Goal: Task Accomplishment & Management: Complete application form

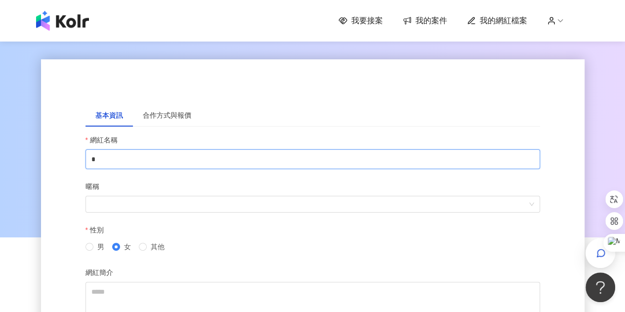
drag, startPoint x: 108, startPoint y: 161, endPoint x: 62, endPoint y: 158, distance: 46.1
click at [62, 158] on div "基本資訊 合作方式與報價 網紅名稱 * 暱稱 性別 男 女 其他 網紅簡介 送出" at bounding box center [312, 240] width 543 height 362
drag, startPoint x: 126, startPoint y: 164, endPoint x: 50, endPoint y: 153, distance: 76.8
click at [50, 153] on div "基本資訊 合作方式與報價 網紅名稱 *** 暱稱 性別 男 女 其他 網紅簡介 送出" at bounding box center [312, 240] width 543 height 362
type input "***"
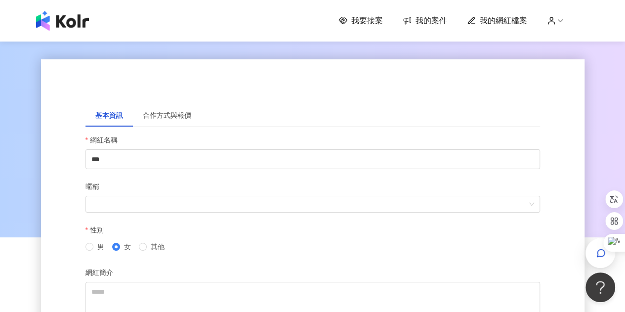
click at [324, 106] on div "基本資訊 合作方式與報價" at bounding box center [312, 115] width 454 height 23
click at [154, 125] on div "合作方式與報價" at bounding box center [167, 115] width 68 height 23
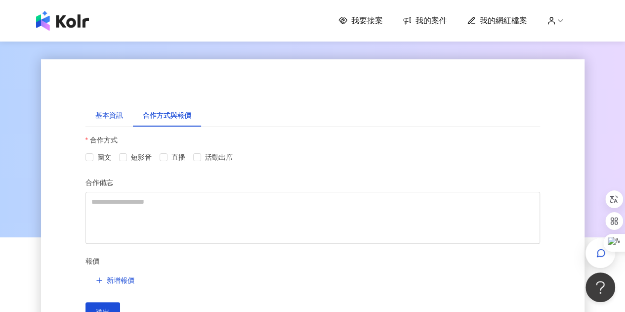
click at [100, 120] on div "基本資訊" at bounding box center [109, 115] width 28 height 11
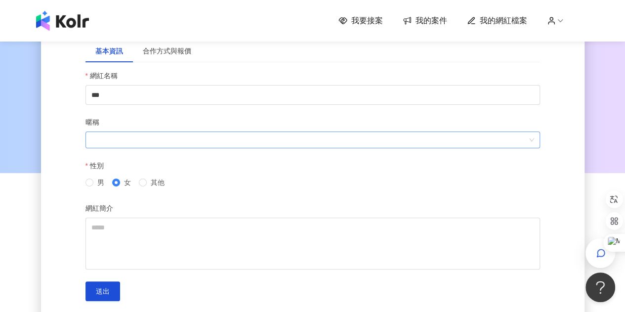
scroll to position [49, 0]
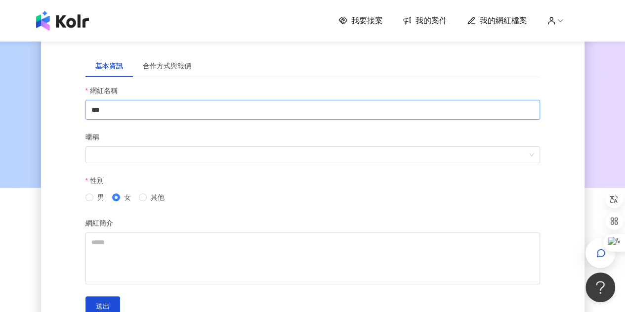
drag, startPoint x: 109, startPoint y: 109, endPoint x: 47, endPoint y: 103, distance: 61.5
click at [47, 103] on div "基本資訊 合作方式與報價 網紅名稱 *** 暱稱 性別 男 女 其他 網紅簡介 送出 合作方式 圖文 短影音 直播 活動出席 合作備忘 報價 新增報價 送出" at bounding box center [312, 191] width 543 height 362
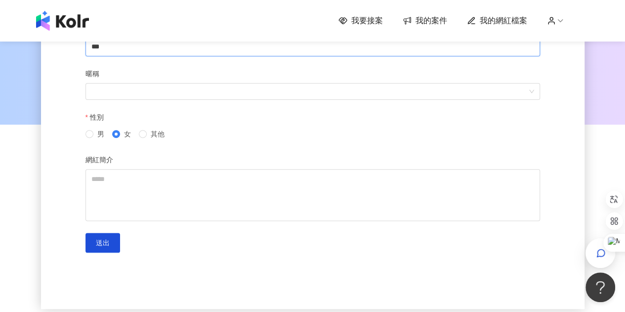
scroll to position [148, 0]
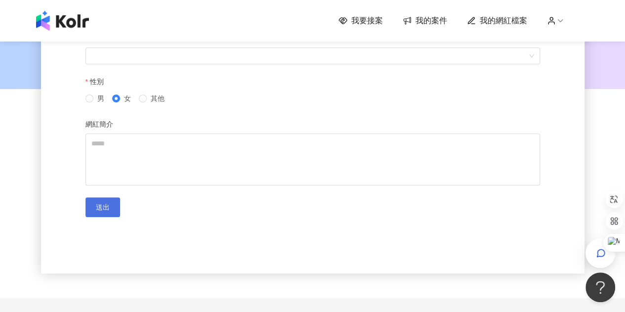
click at [90, 207] on button "送出" at bounding box center [102, 207] width 35 height 20
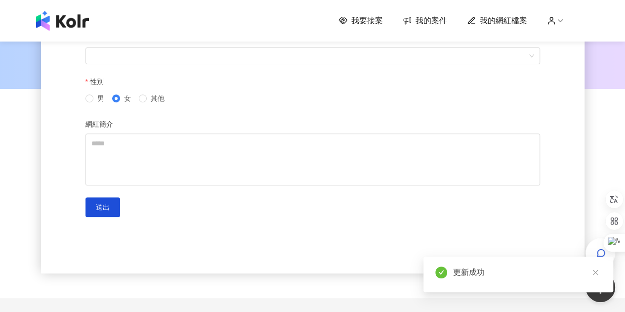
click at [359, 20] on span "我要接案" at bounding box center [367, 20] width 32 height 11
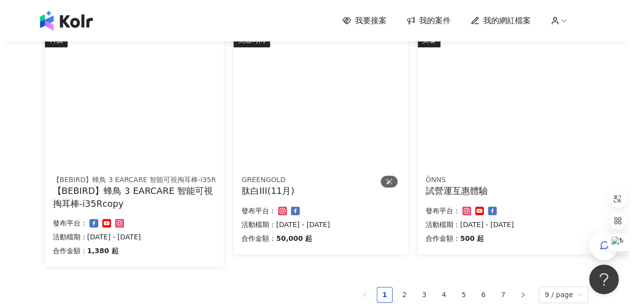
scroll to position [639, 0]
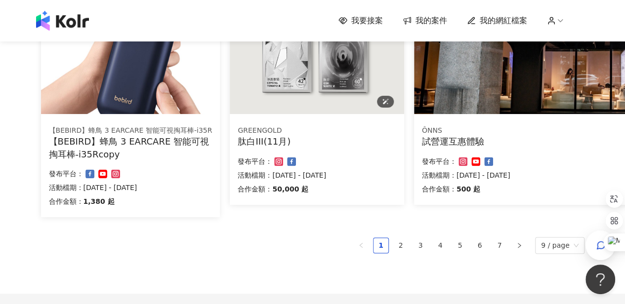
click at [323, 107] on img at bounding box center [317, 48] width 174 height 131
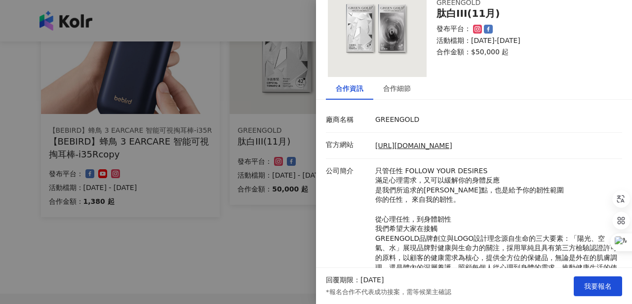
scroll to position [49, 0]
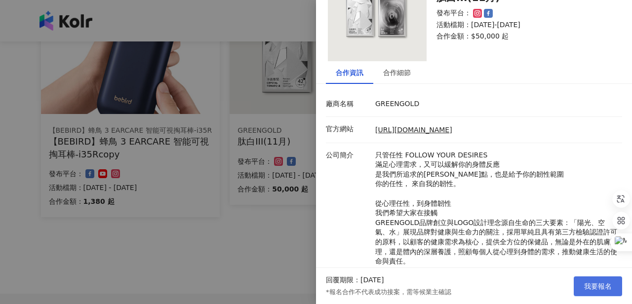
click at [590, 282] on span "我要報名" at bounding box center [598, 286] width 28 height 8
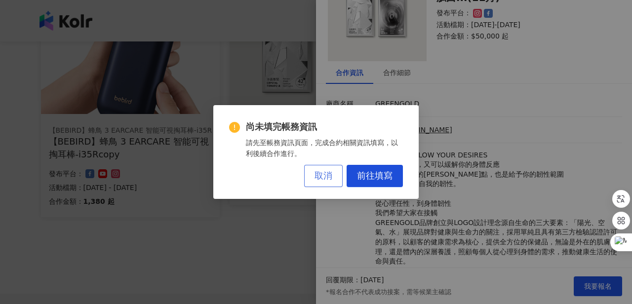
click at [332, 178] on span "取消" at bounding box center [324, 176] width 18 height 11
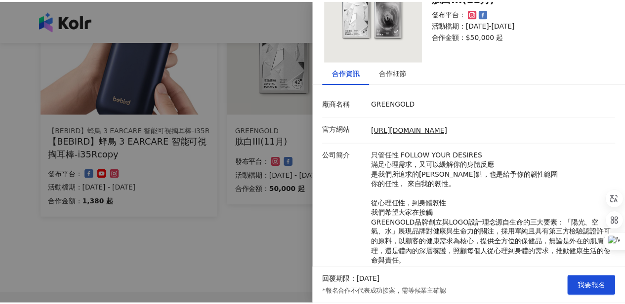
scroll to position [0, 0]
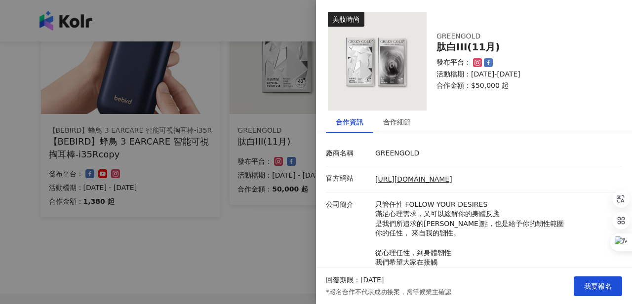
click at [173, 219] on div at bounding box center [316, 152] width 632 height 304
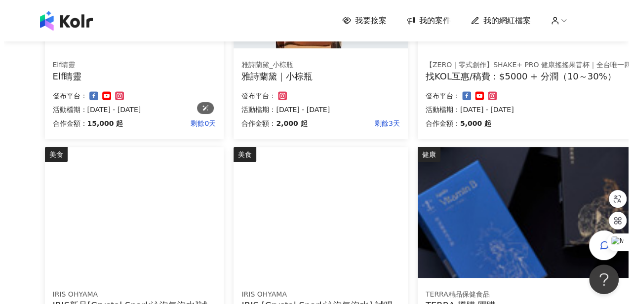
scroll to position [392, 0]
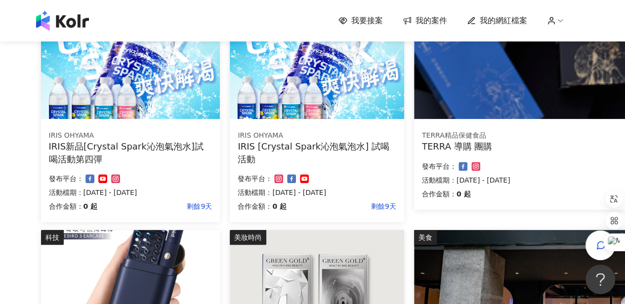
click at [507, 113] on img at bounding box center [597, 53] width 366 height 131
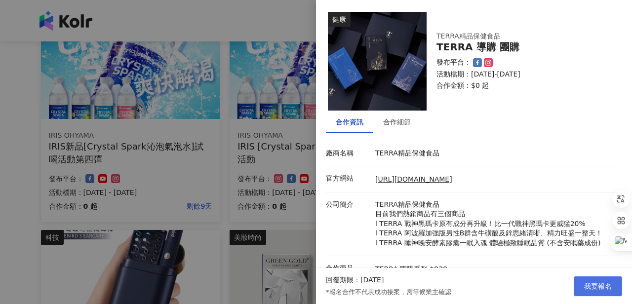
click at [582, 292] on button "我要報名" at bounding box center [598, 287] width 48 height 20
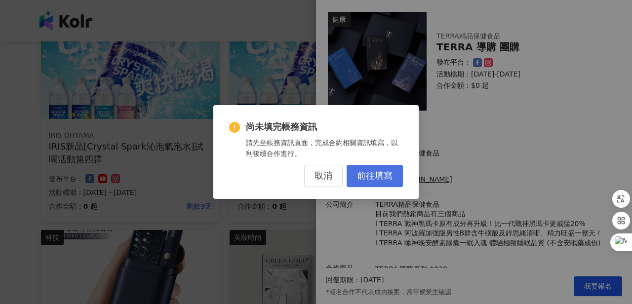
click at [363, 176] on span "前往填寫" at bounding box center [375, 176] width 36 height 11
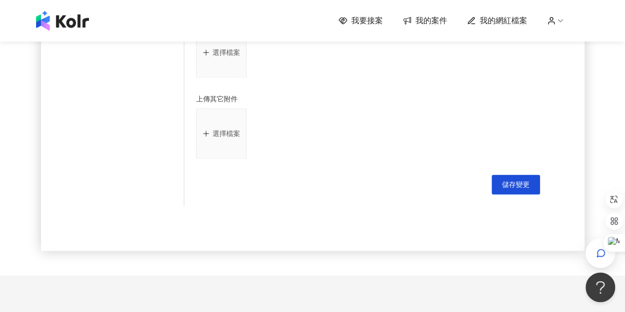
scroll to position [780, 0]
